Goal: Transaction & Acquisition: Purchase product/service

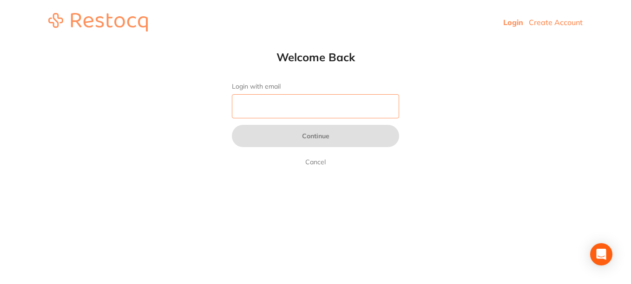
click at [311, 111] on input "Login with email" at bounding box center [315, 106] width 167 height 24
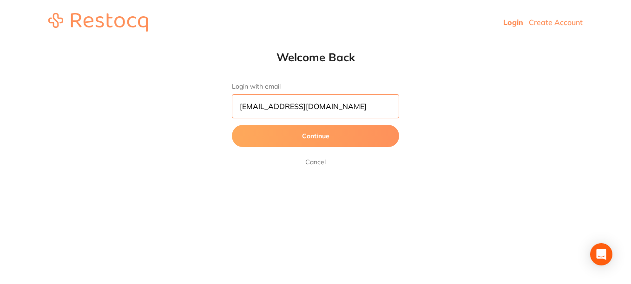
type input "[EMAIL_ADDRESS][DOMAIN_NAME]"
click at [303, 140] on button "Continue" at bounding box center [315, 136] width 167 height 22
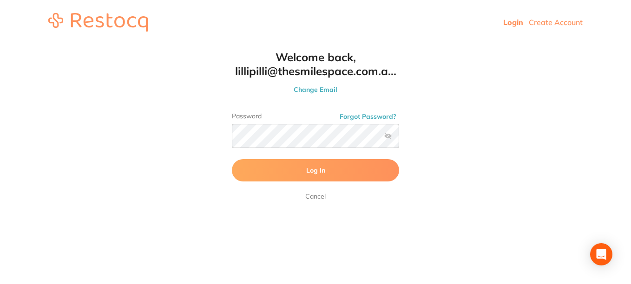
click at [385, 138] on label at bounding box center [387, 135] width 7 height 7
click at [399, 139] on input "checkbox" at bounding box center [399, 139] width 0 height 0
click at [329, 176] on button "Log In" at bounding box center [315, 170] width 167 height 22
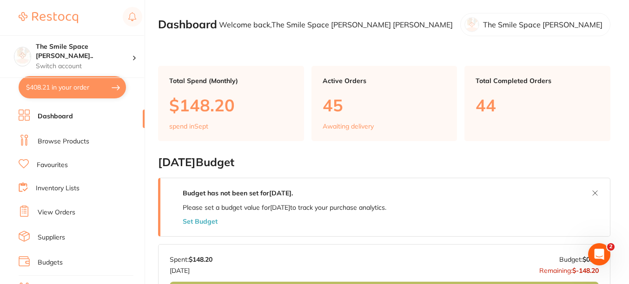
click at [90, 85] on button "$408.21 in your order" at bounding box center [72, 87] width 107 height 22
checkbox input "true"
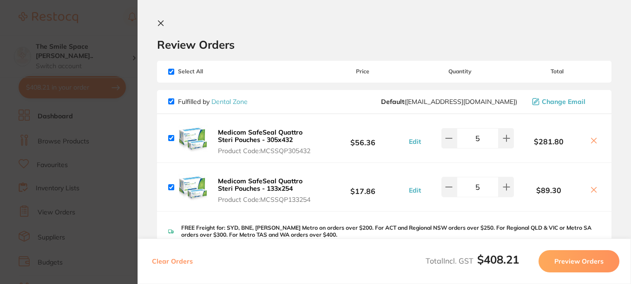
scroll to position [140, 0]
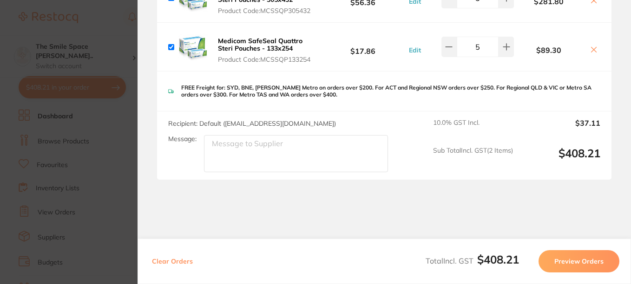
click at [573, 270] on button "Preview Orders" at bounding box center [578, 261] width 81 height 22
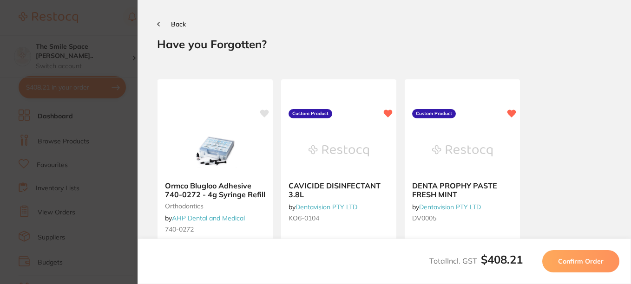
scroll to position [0, 0]
click at [578, 249] on div "Total Incl. GST $408.21 Confirm Order" at bounding box center [384, 262] width 493 height 46
click at [578, 255] on button "Confirm Order" at bounding box center [580, 261] width 77 height 22
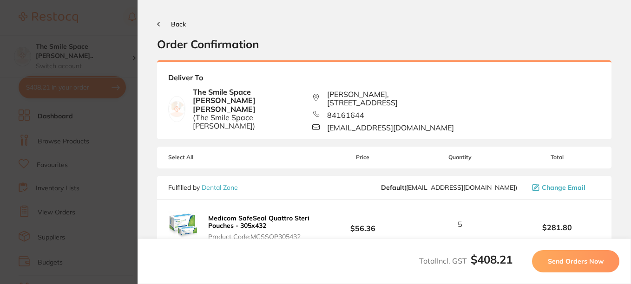
click at [578, 255] on button "Send Orders Now" at bounding box center [575, 261] width 87 height 22
